Goal: Check status: Check status

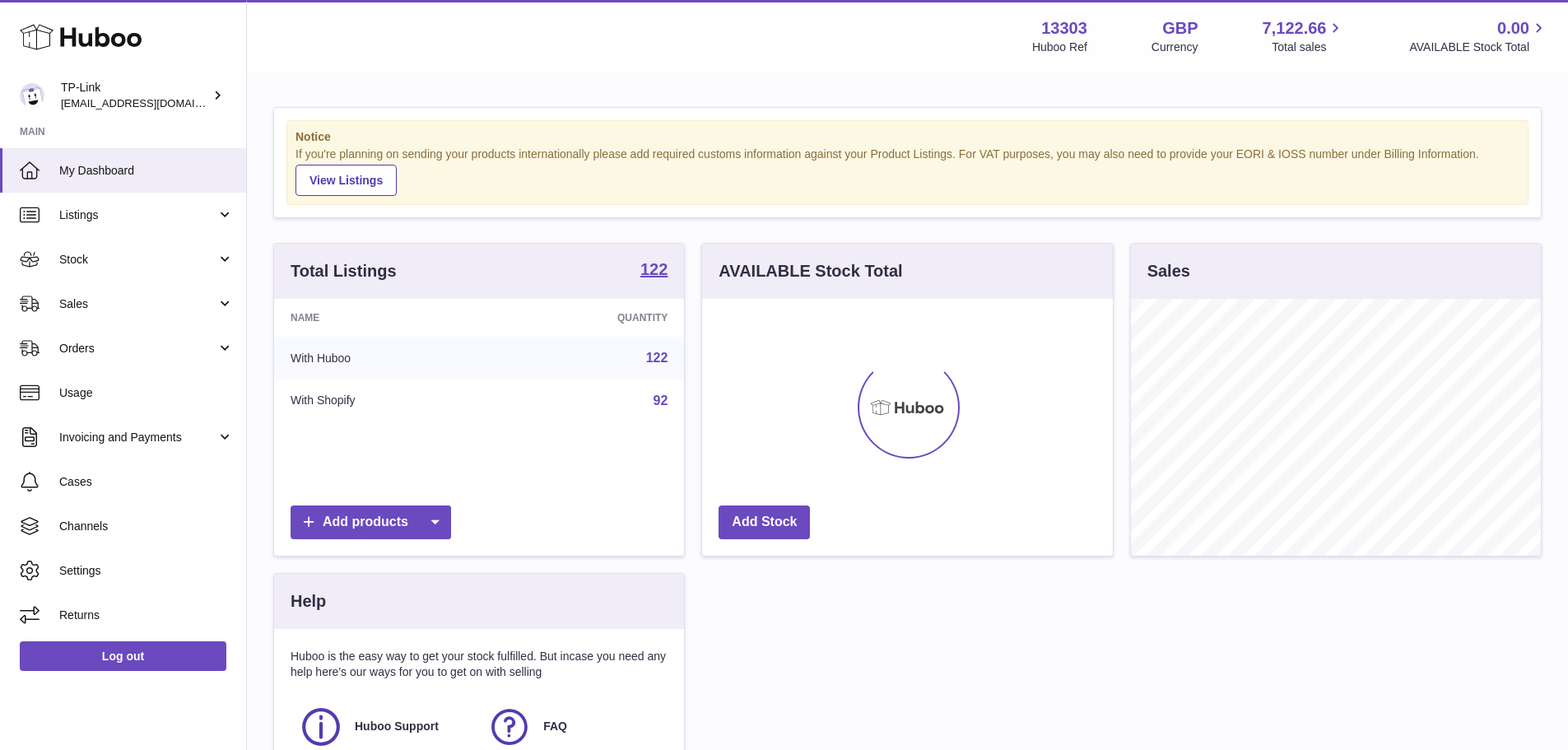
scroll to position [257, 411]
click at [148, 290] on link "Sales" at bounding box center [122, 303] width 246 height 45
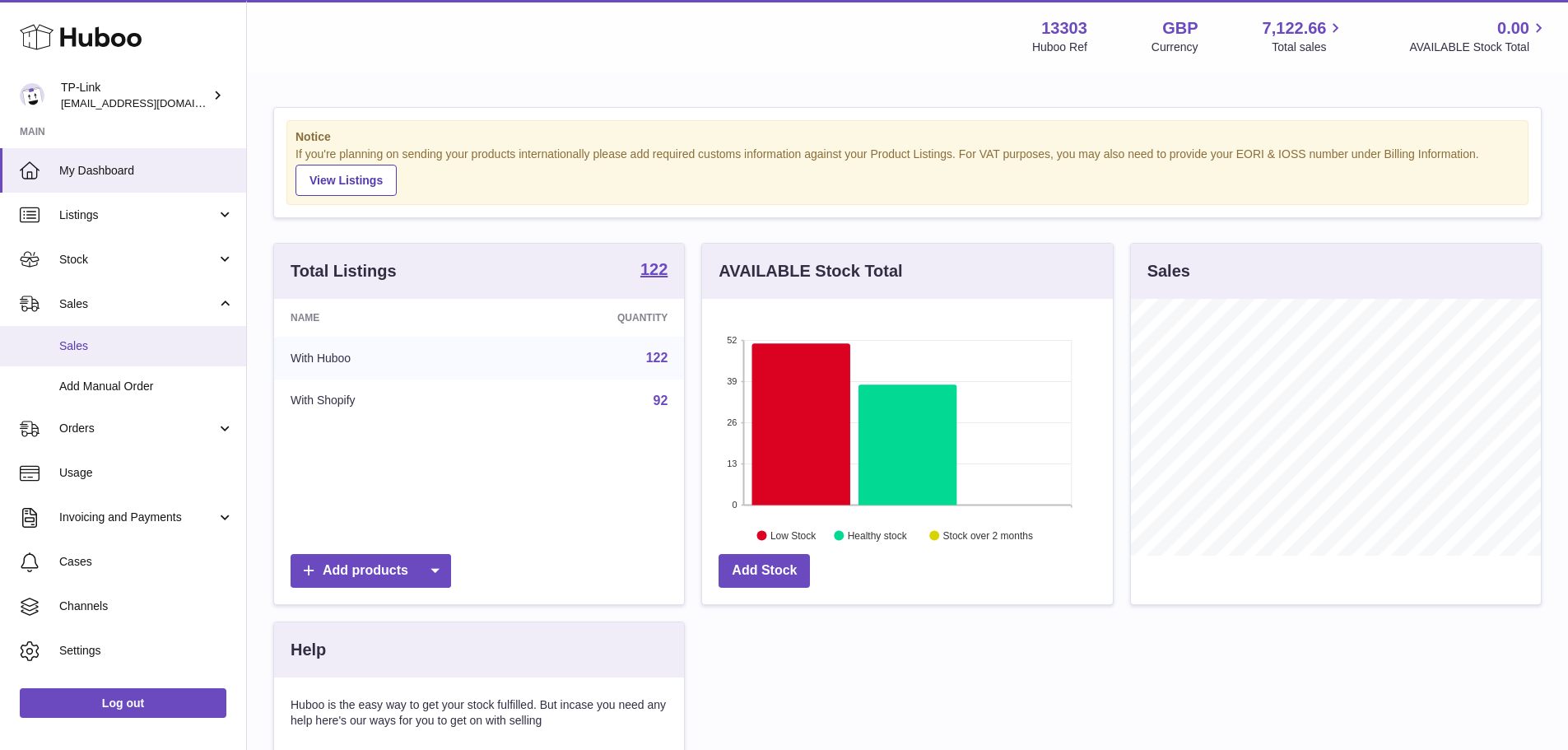
click at [80, 359] on link "Sales" at bounding box center [122, 346] width 246 height 41
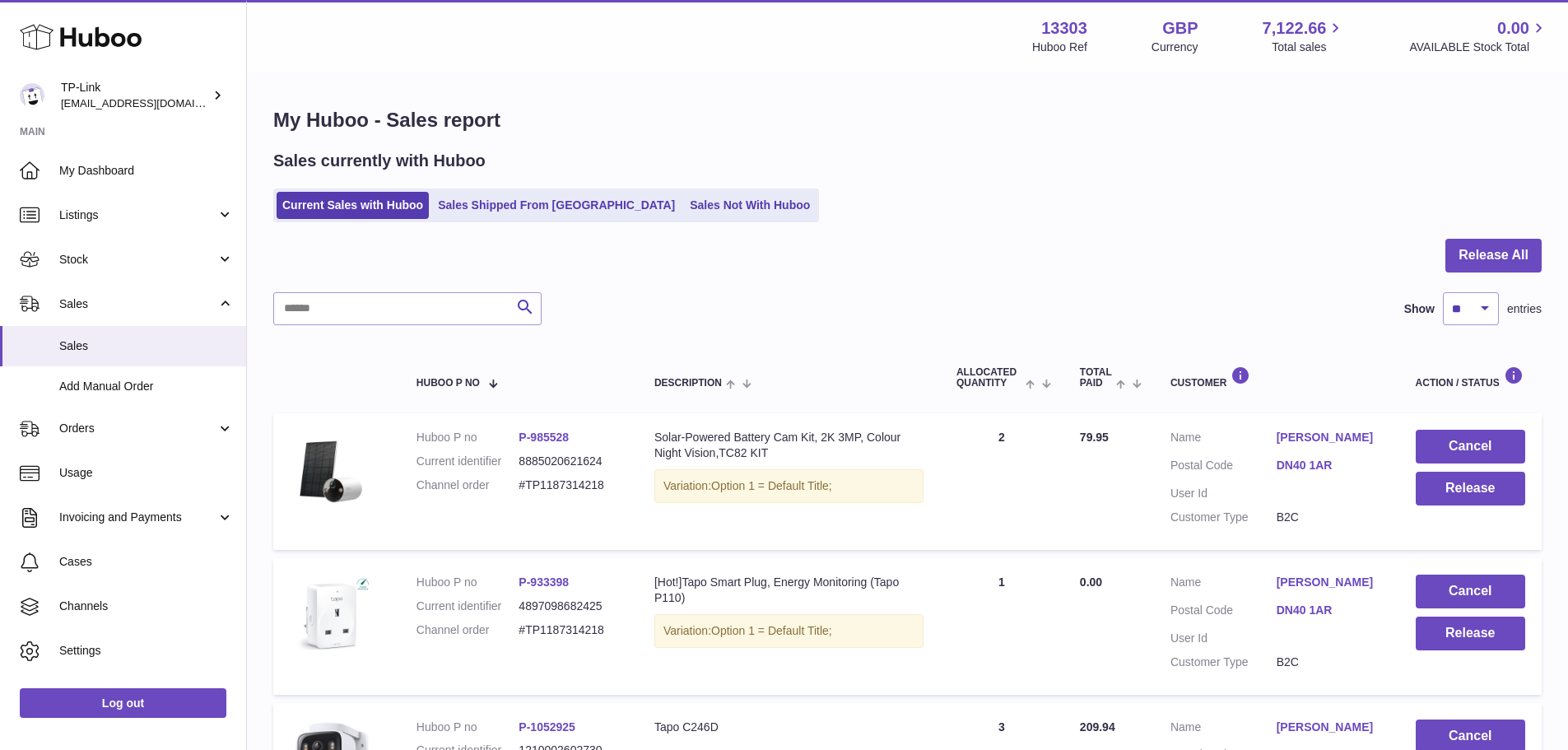
click at [589, 190] on ul "Current Sales with Huboo Sales Shipped From [GEOGRAPHIC_DATA] Sales Not With Hu…" at bounding box center [547, 205] width 546 height 34
click at [588, 193] on link "Sales Shipped From [GEOGRAPHIC_DATA]" at bounding box center [557, 205] width 248 height 27
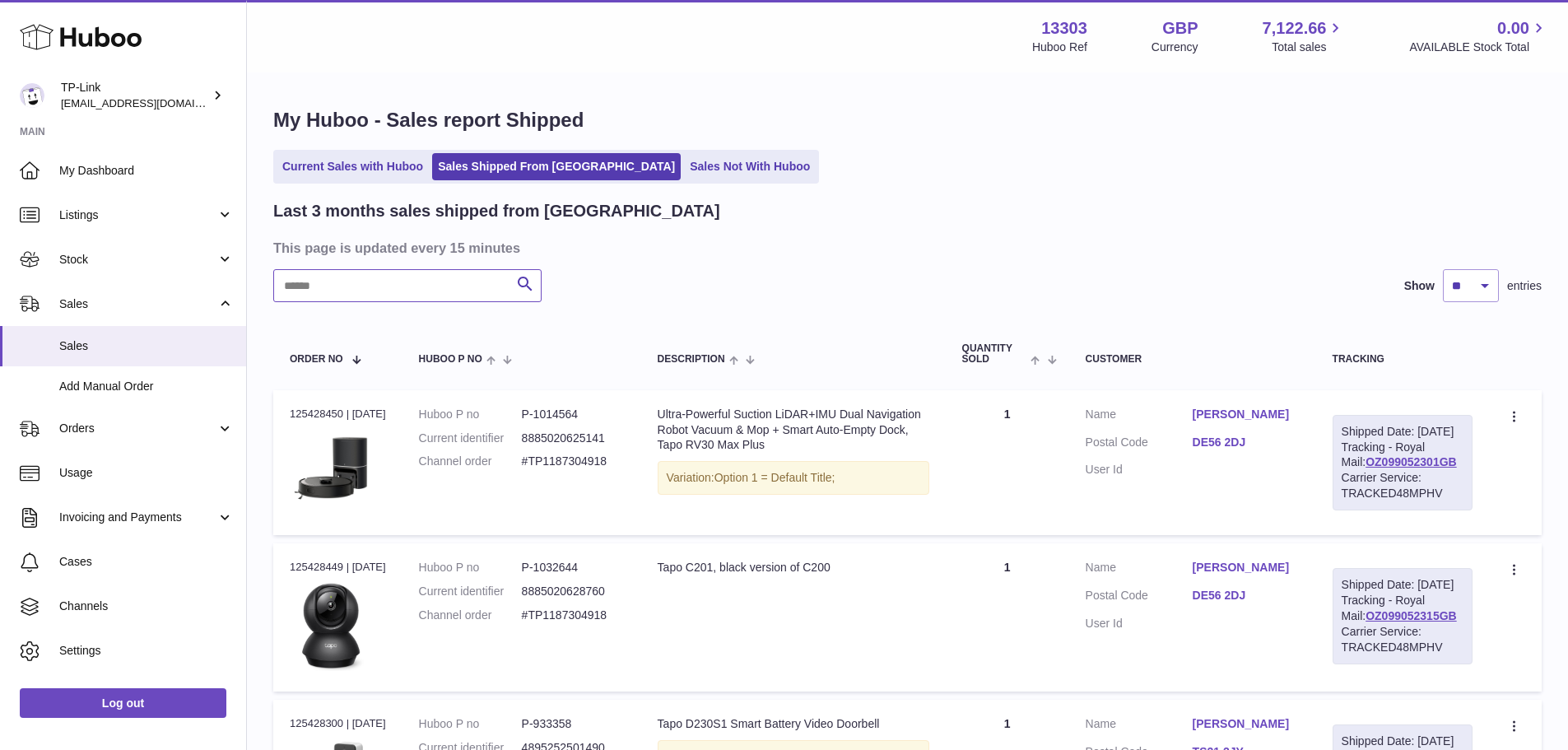
click at [467, 274] on input "text" at bounding box center [408, 285] width 269 height 33
paste input "**********"
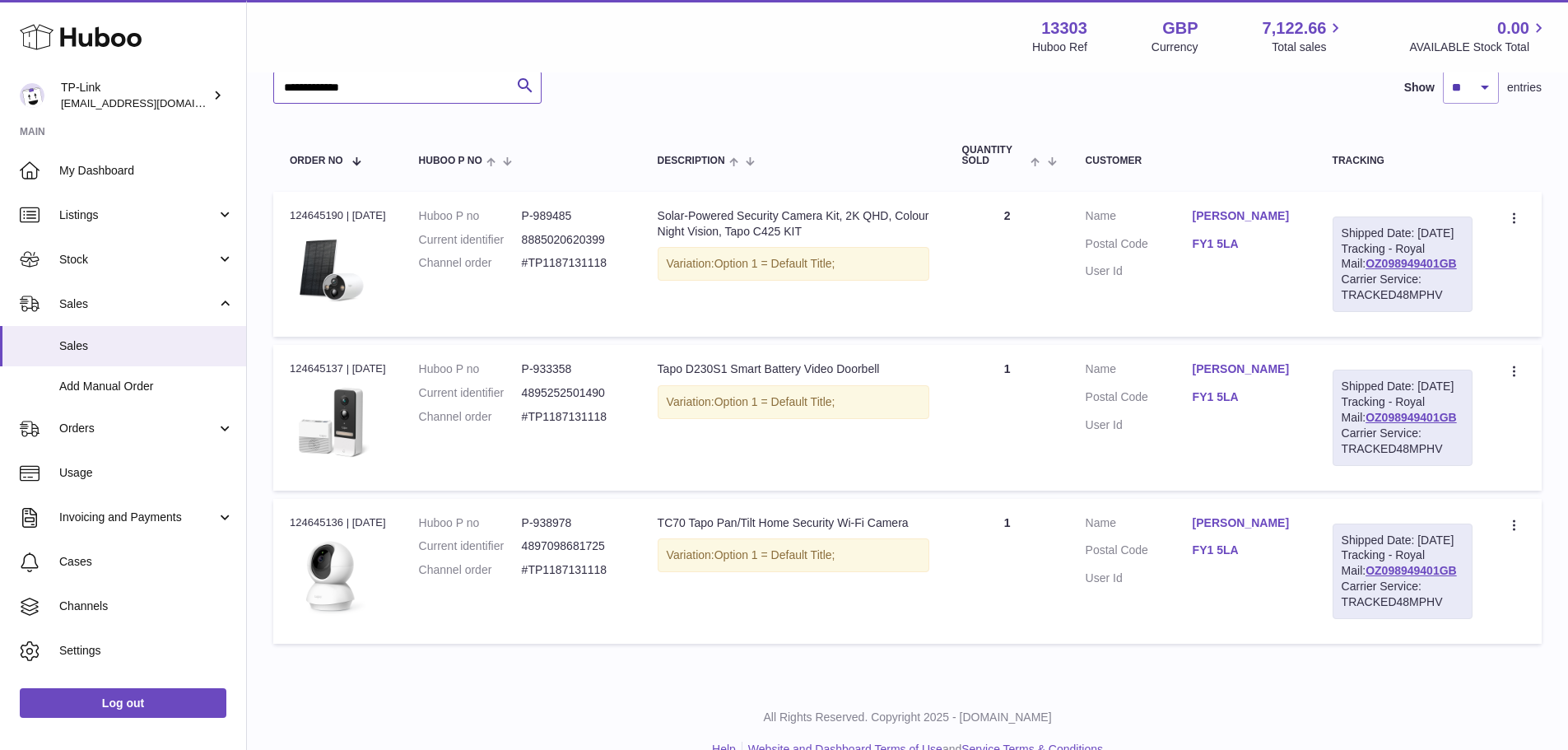
scroll to position [247, 0]
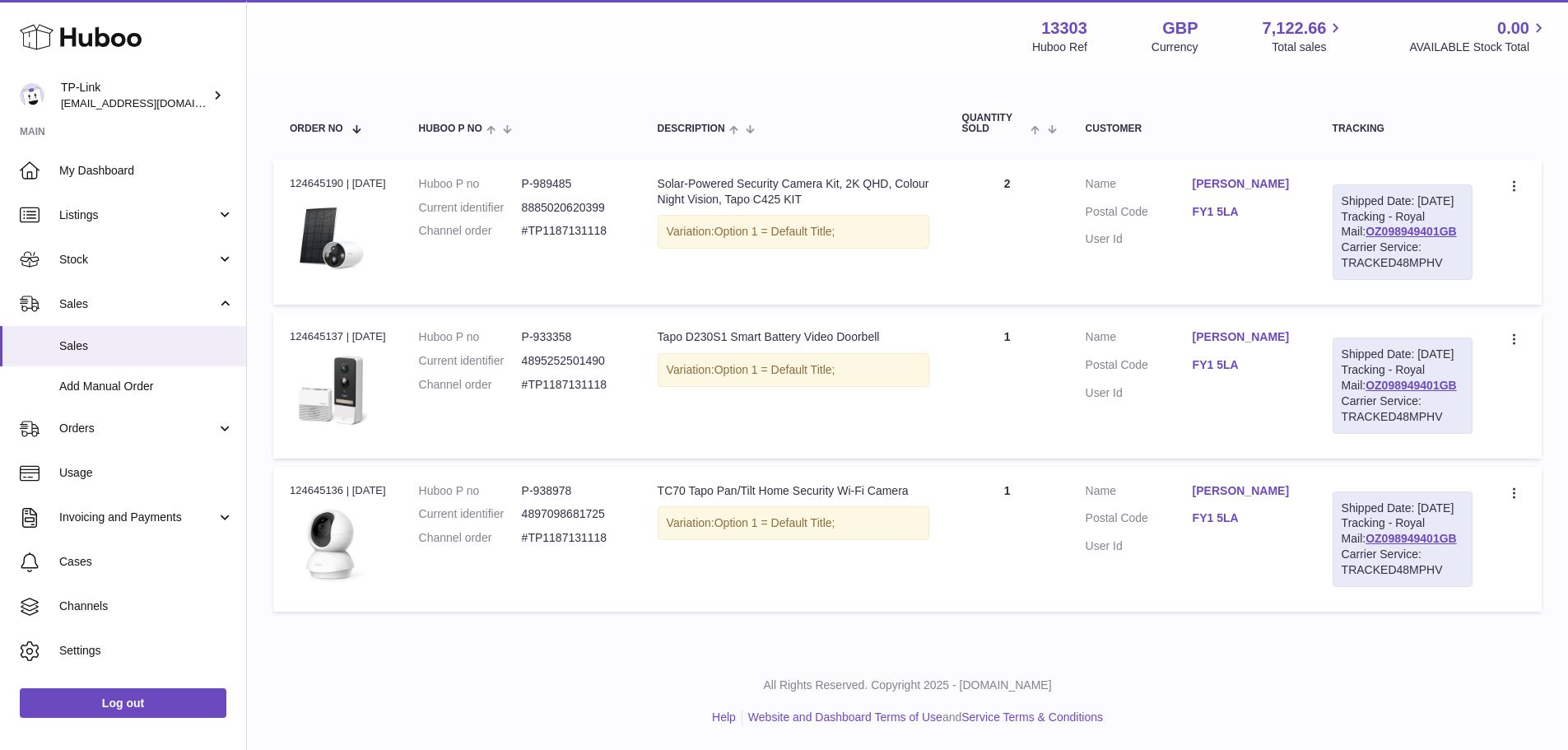
type input "**********"
click at [1023, 458] on td "Quantity 1" at bounding box center [1008, 385] width 123 height 145
click at [476, 262] on td "Huboo P no P-989485 Current identifier 8885020620399 Channel order #TP1187131118" at bounding box center [522, 232] width 239 height 145
click at [366, 458] on td "Order no 124645137 | 13th Sep" at bounding box center [338, 385] width 129 height 145
click at [553, 458] on td "Huboo P no P-933358 Current identifier 4895252501490 Channel order #TP1187131118" at bounding box center [522, 385] width 239 height 145
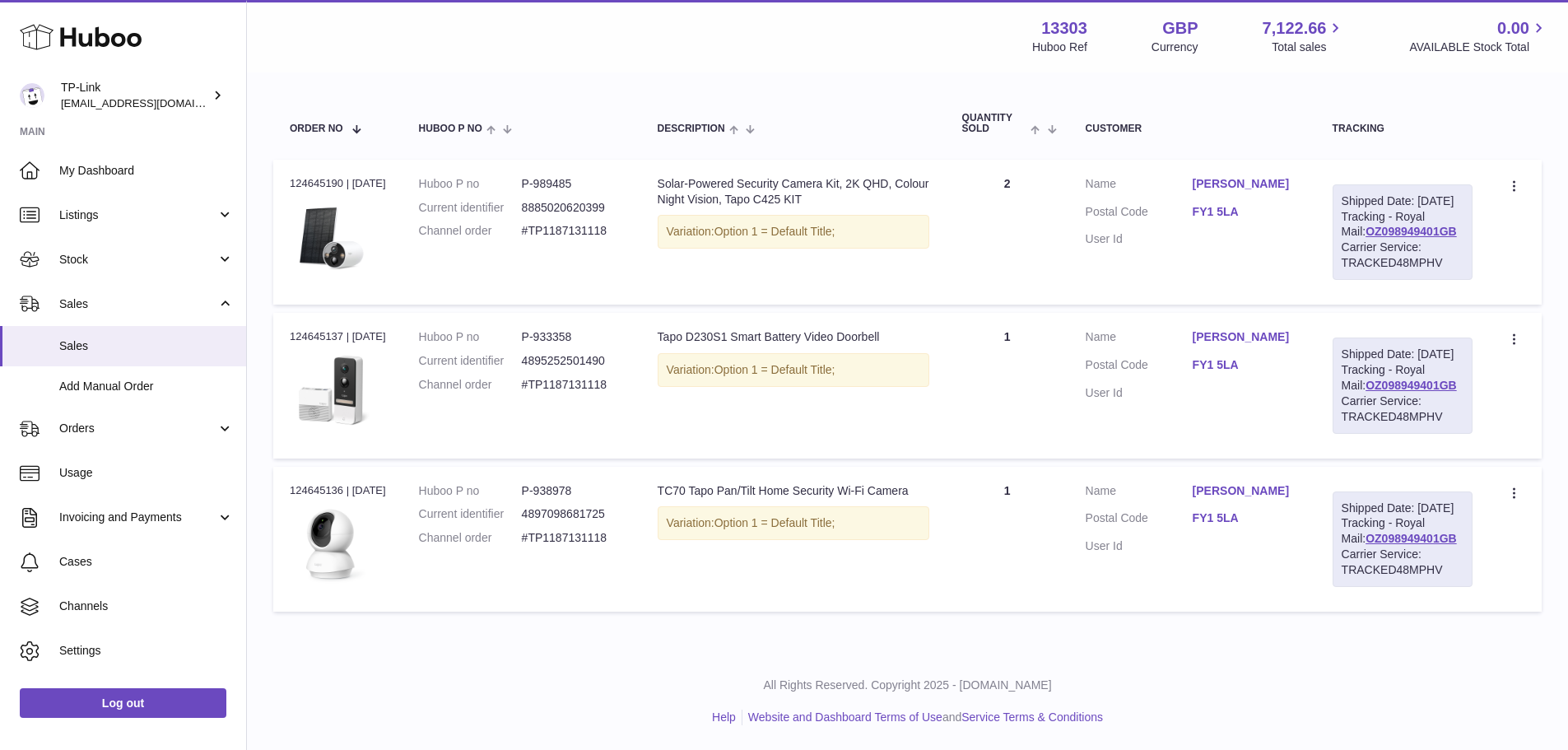
click at [587, 226] on dl "Huboo P no P-989485 Current identifier 8885020620399 Channel order #TP1187131118" at bounding box center [522, 212] width 206 height 72
click at [774, 458] on td "Description Tapo D230S1 Smart Battery Video Doorbell Variation: Option 1 = Defa…" at bounding box center [793, 385] width 305 height 145
